Goal: Check status

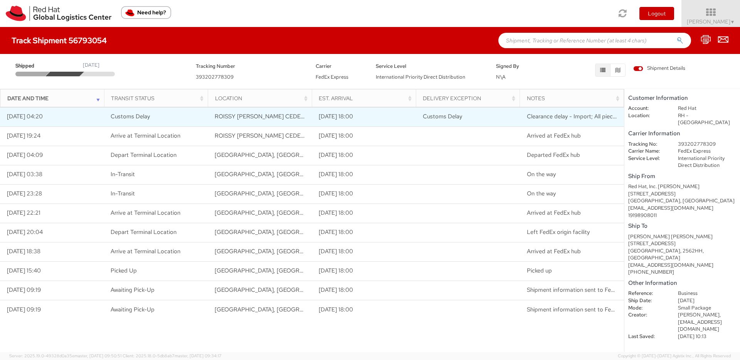
click at [544, 117] on span "Clearance delay - Import; All pieces have not arrived at clearance port togethe…" at bounding box center [630, 117] width 207 height 8
click at [576, 118] on span "Clearance delay - Import; All pieces have not arrived at clearance port togethe…" at bounding box center [630, 117] width 207 height 8
click at [545, 115] on span "Clearance delay - Import; All pieces have not arrived at clearance port togethe…" at bounding box center [630, 117] width 207 height 8
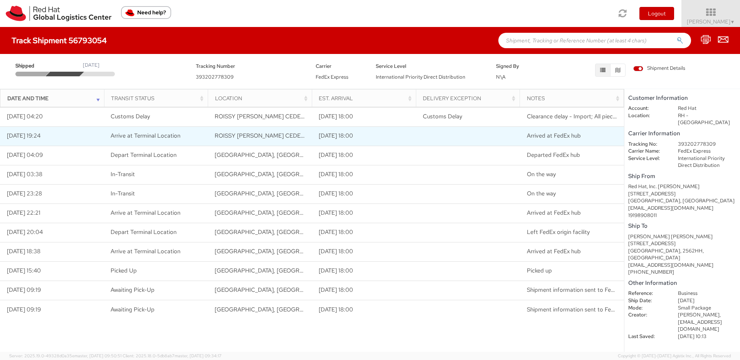
click at [549, 141] on td "Arrived at FedEx hub" at bounding box center [572, 135] width 104 height 19
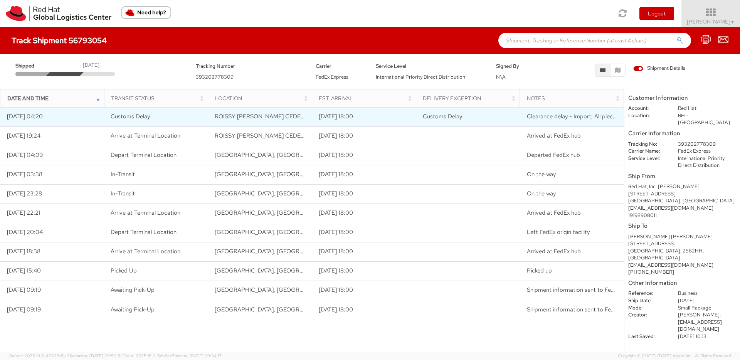
click at [557, 117] on span "Clearance delay - Import; All pieces have not arrived at clearance port togethe…" at bounding box center [630, 117] width 207 height 8
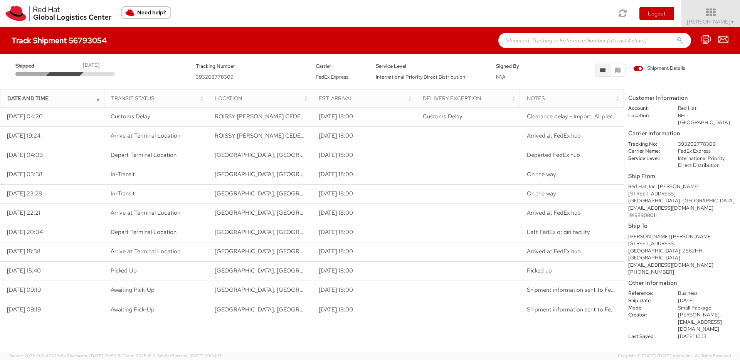
click at [639, 70] on span "Shipment Details" at bounding box center [659, 68] width 52 height 7
click at [0, 0] on input "Shipment Details" at bounding box center [0, 0] width 0 height 0
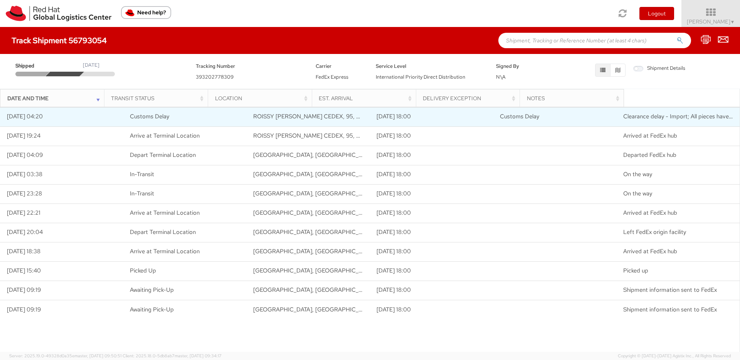
click at [700, 117] on span "Clearance delay - Import; All pieces have not arrived at clearance port togethe…" at bounding box center [726, 117] width 207 height 8
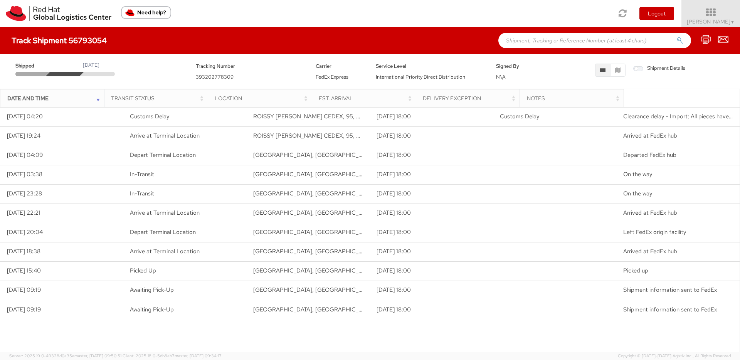
click at [637, 69] on span "Shipment Details" at bounding box center [659, 68] width 52 height 7
click at [0, 0] on input "Shipment Details" at bounding box center [0, 0] width 0 height 0
